Goal: Find specific page/section: Find specific page/section

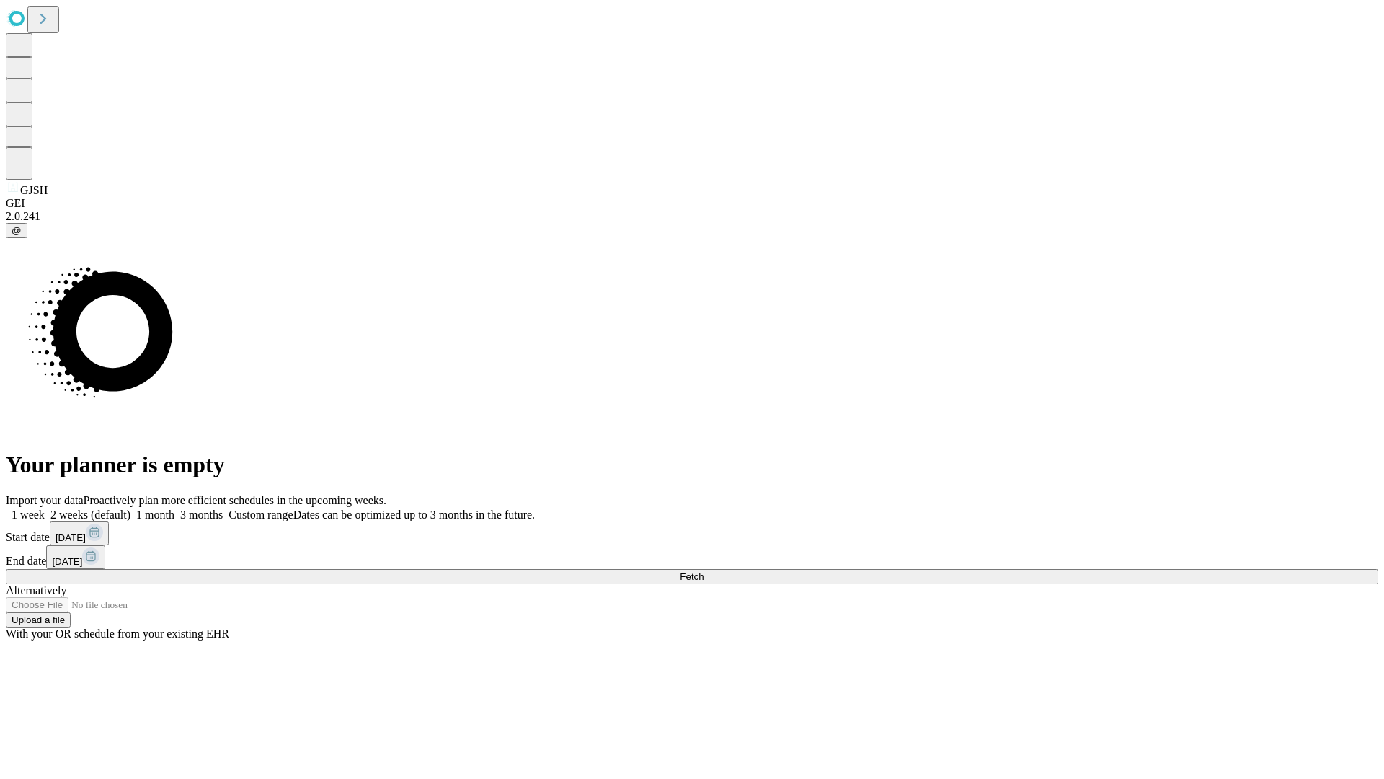
click at [704, 571] on span "Fetch" at bounding box center [692, 576] width 24 height 11
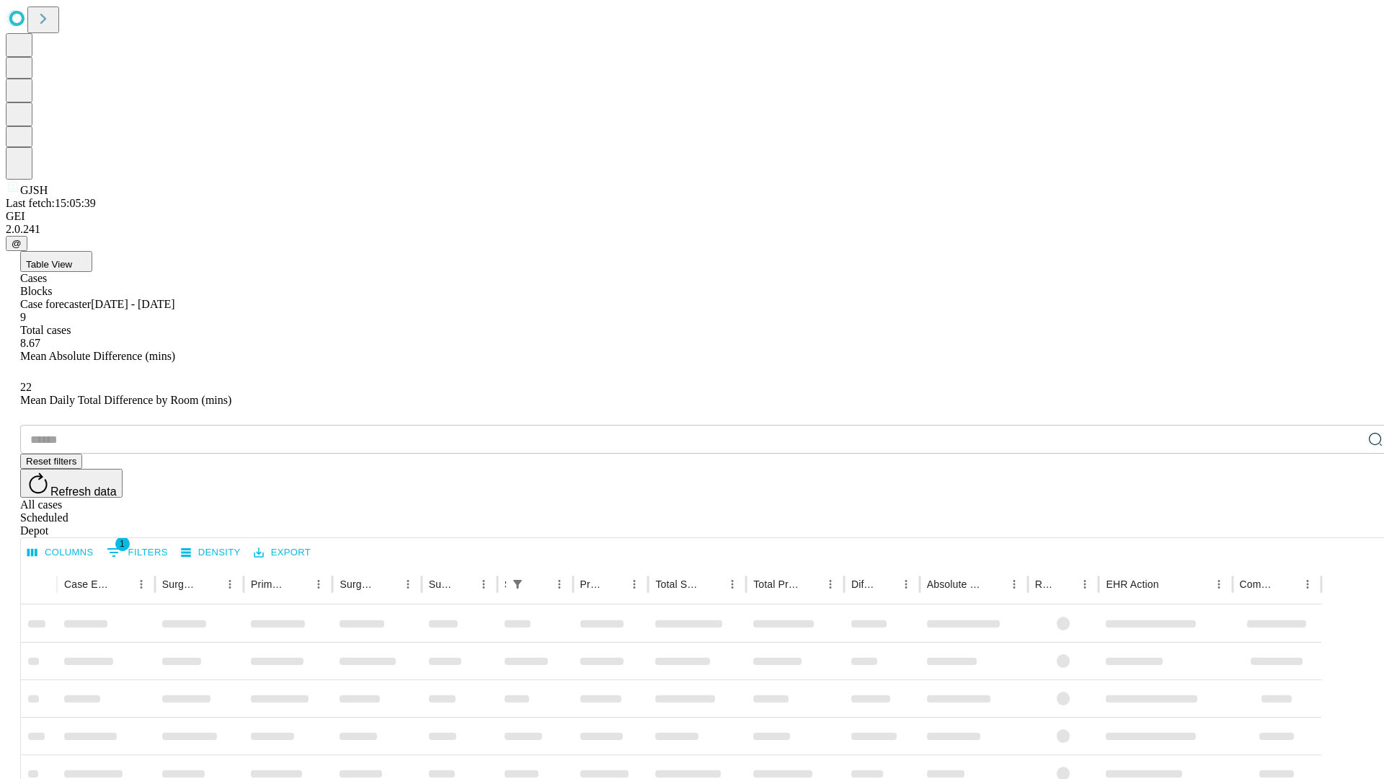
click at [72, 259] on span "Table View" at bounding box center [49, 264] width 46 height 11
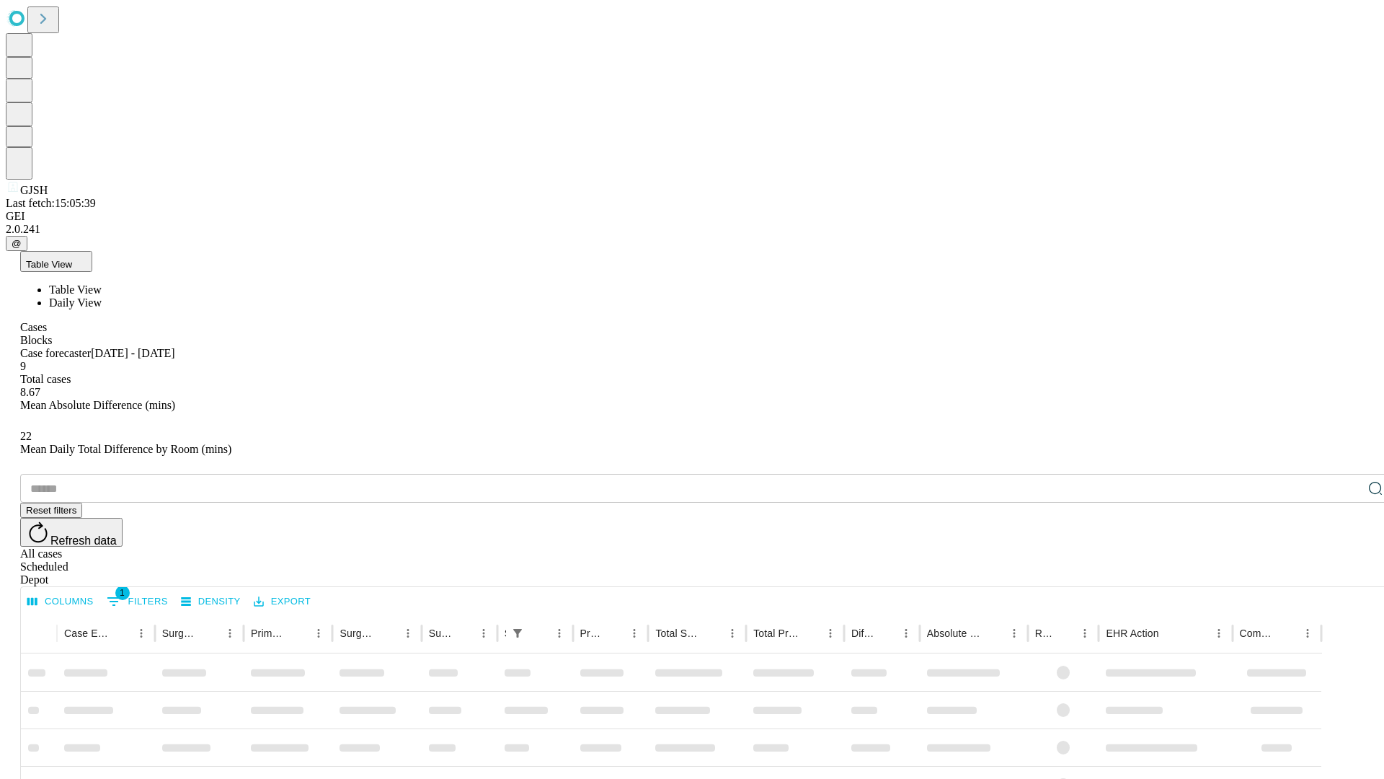
click at [102, 296] on span "Daily View" at bounding box center [75, 302] width 53 height 12
